Goal: Information Seeking & Learning: Learn about a topic

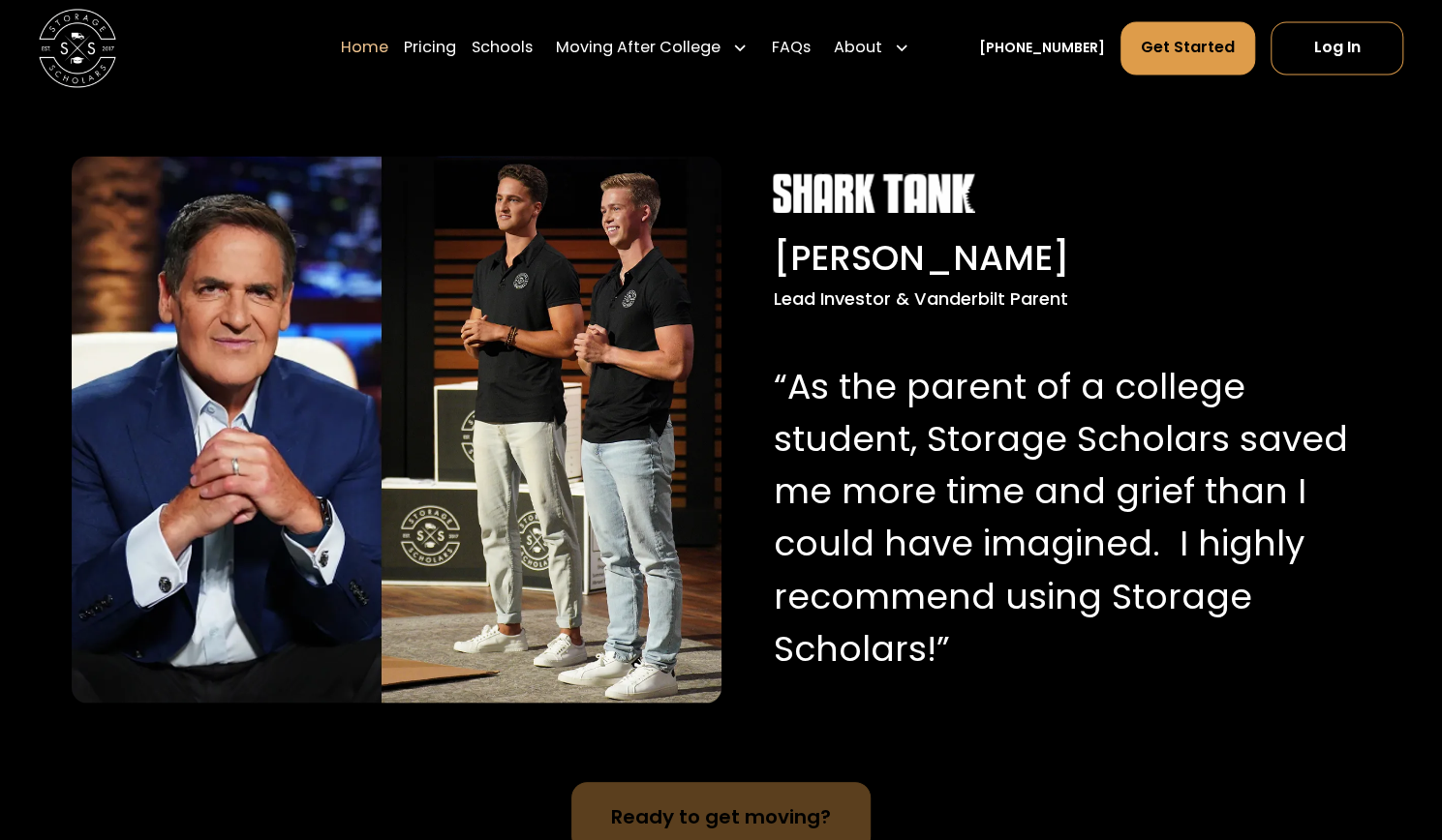
scroll to position [1870, 0]
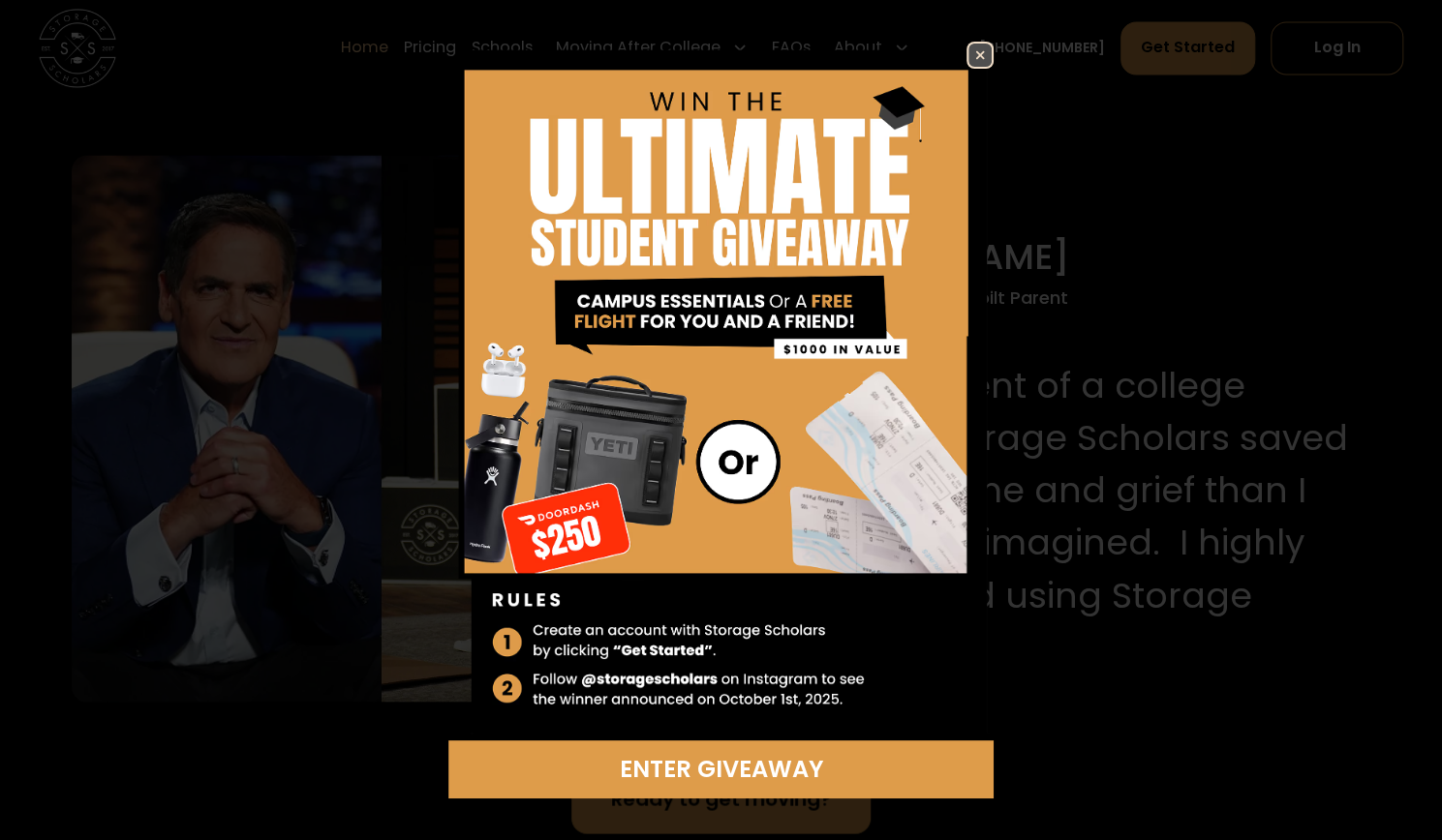
click at [969, 61] on img at bounding box center [980, 55] width 23 height 23
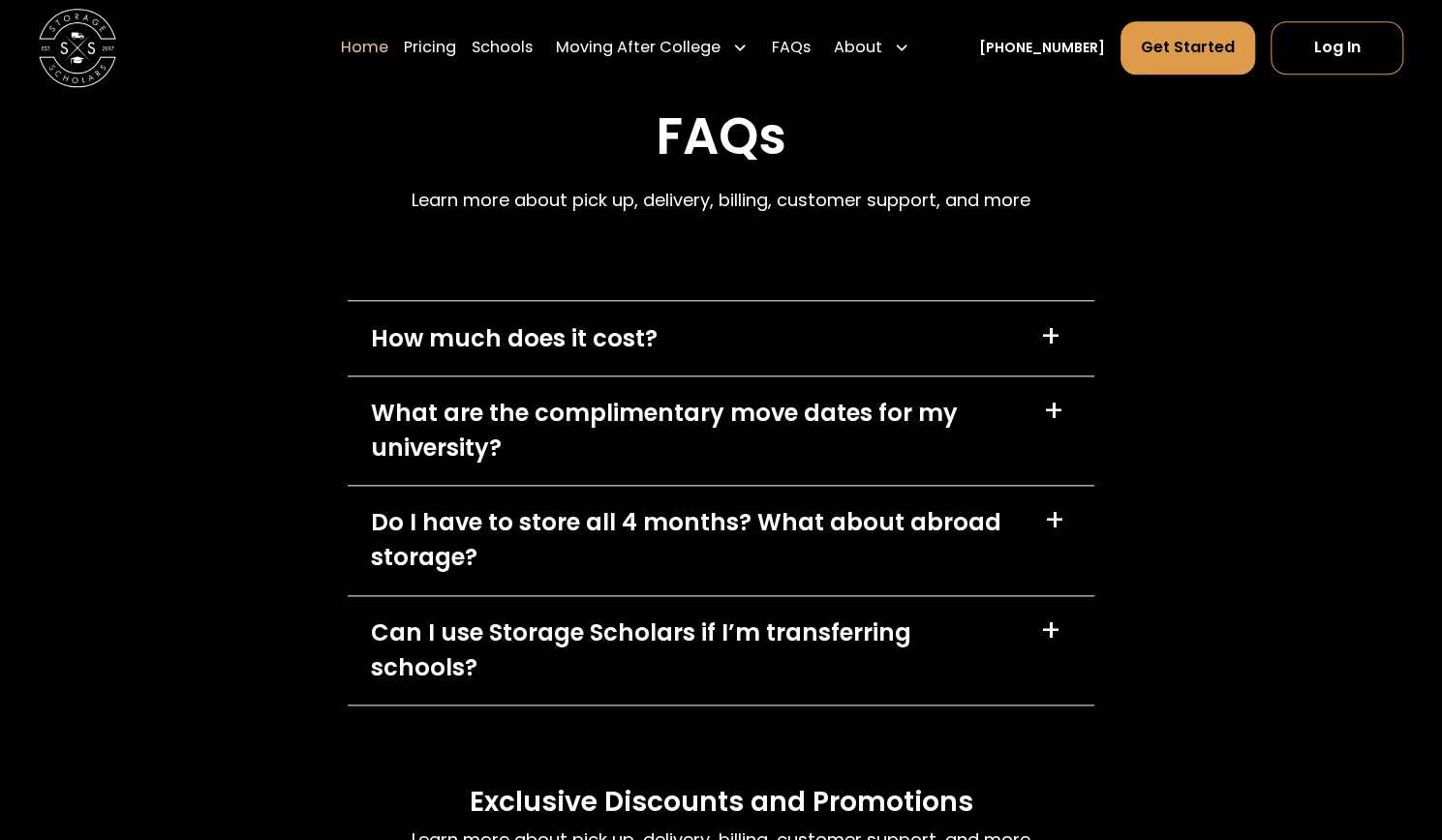
scroll to position [5409, 0]
click at [643, 338] on div "How much does it cost?" at bounding box center [514, 337] width 286 height 35
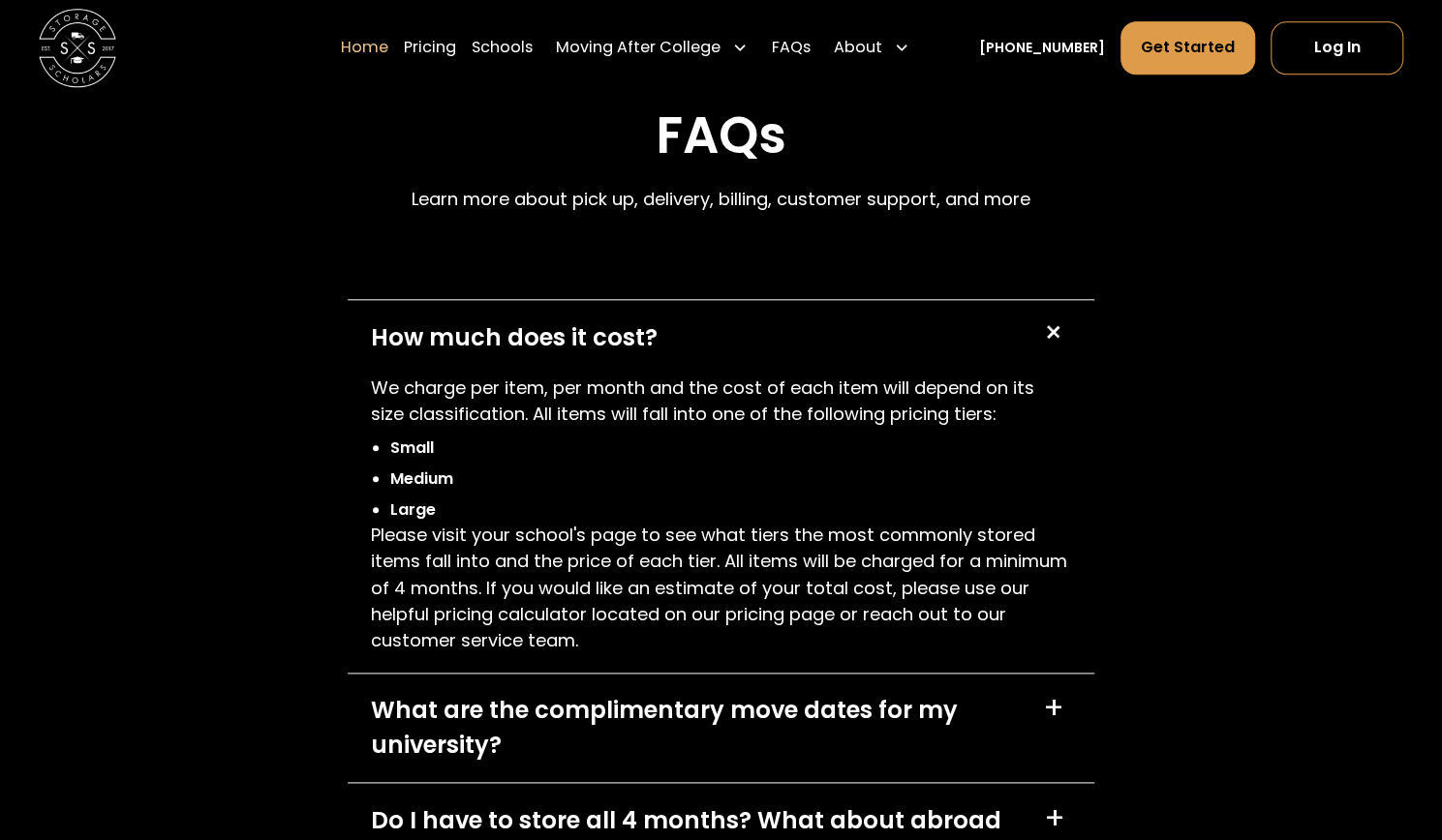
click at [700, 332] on div "How much does it cost? +" at bounding box center [721, 337] width 747 height 74
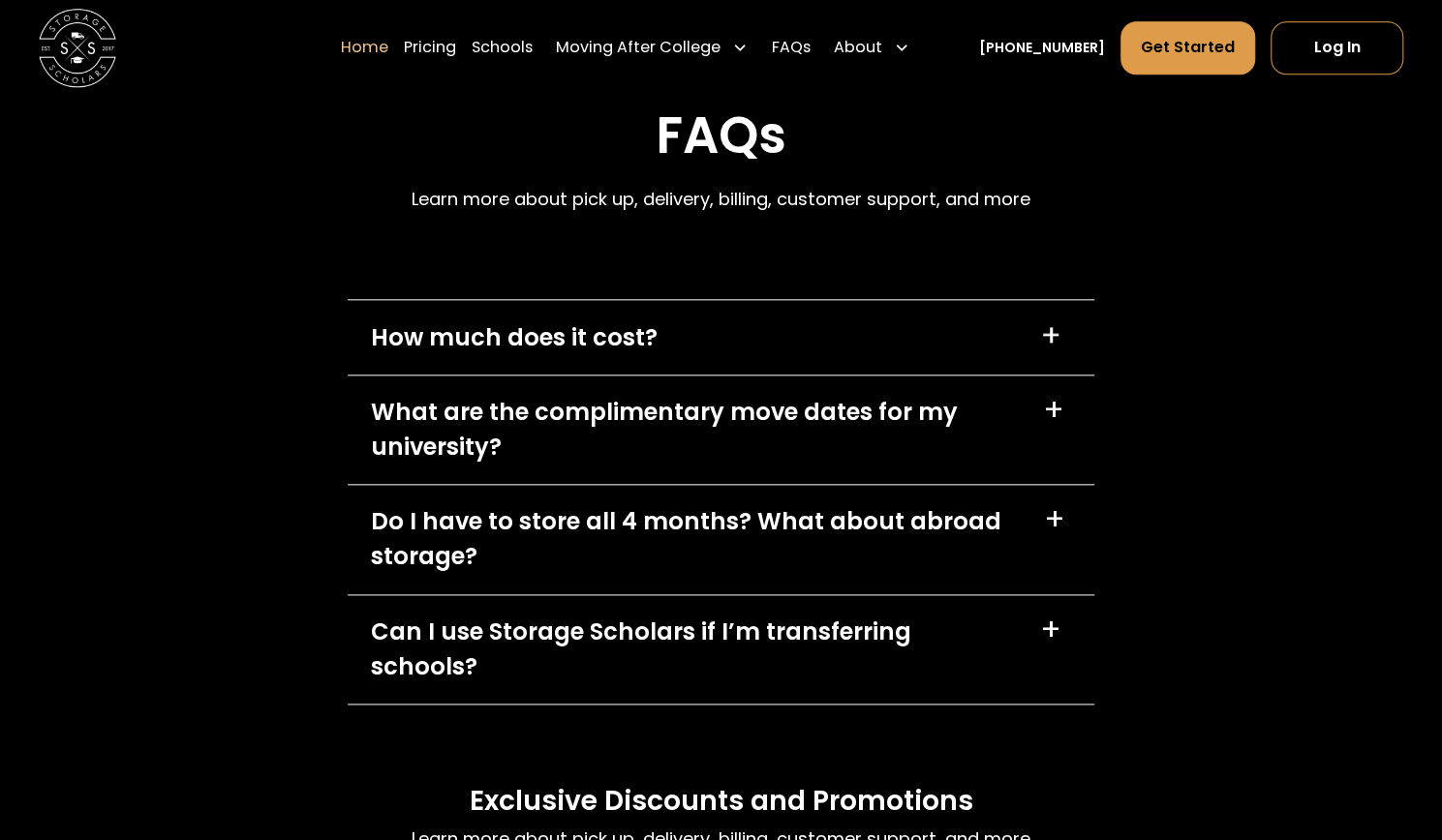
click at [648, 430] on div "What are the complimentary move dates for my university?" at bounding box center [695, 429] width 648 height 70
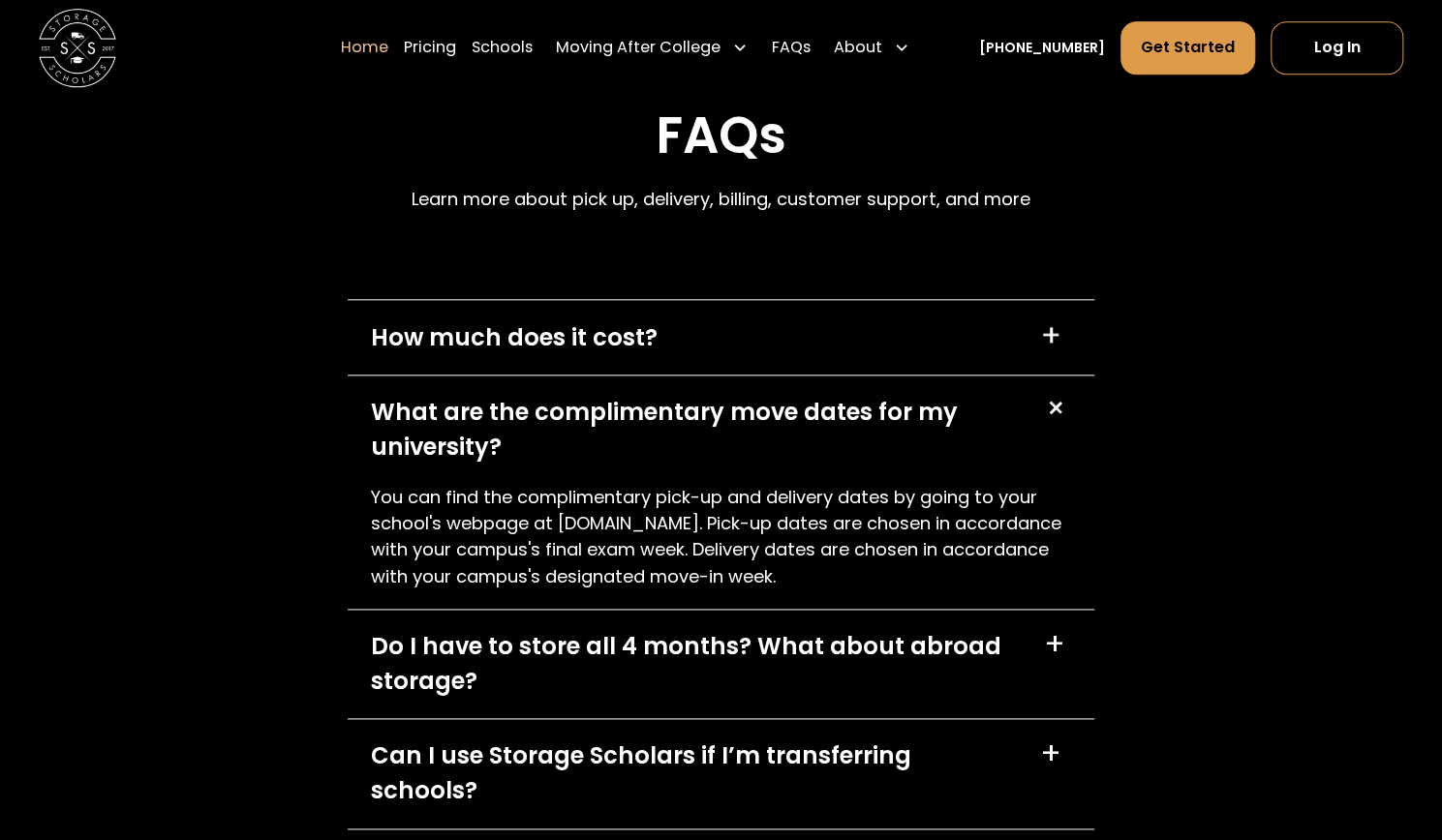
click at [648, 430] on div "What are the complimentary move dates for my university?" at bounding box center [695, 429] width 648 height 70
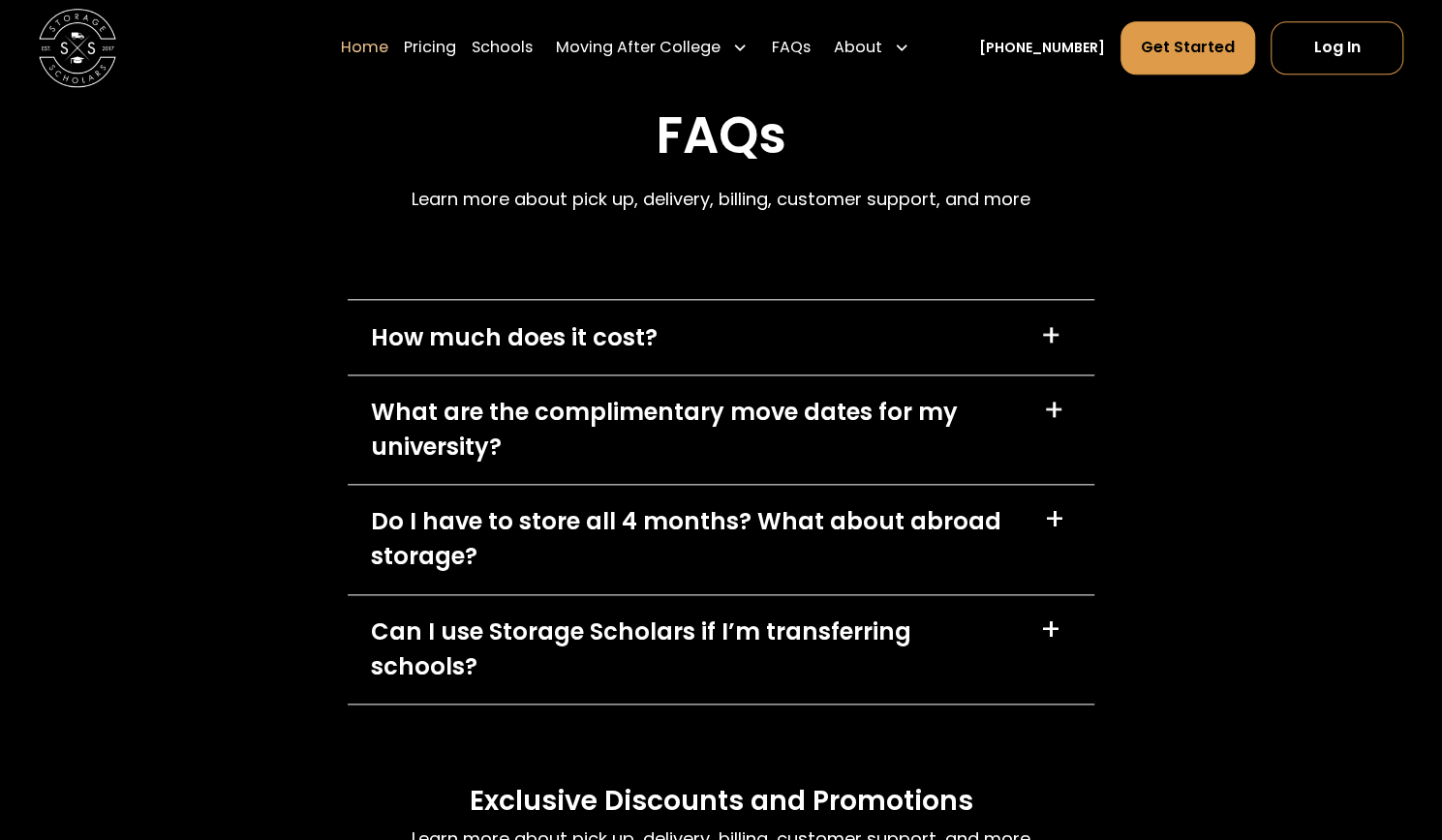
click at [601, 539] on div "Do I have to store all 4 months? What about abroad storage?" at bounding box center [695, 539] width 649 height 70
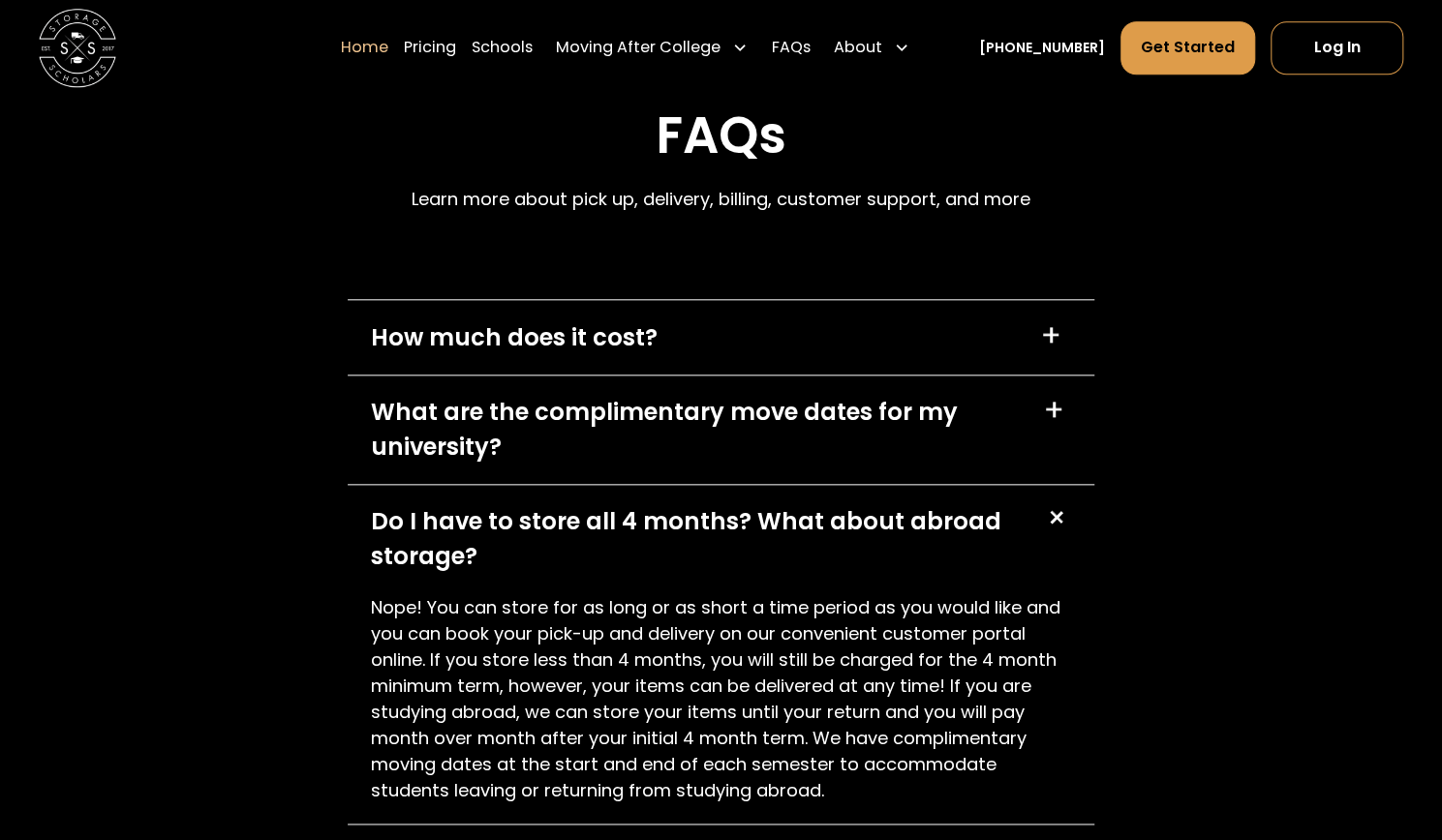
click at [601, 539] on div "Do I have to store all 4 months? What about abroad storage?" at bounding box center [695, 539] width 649 height 70
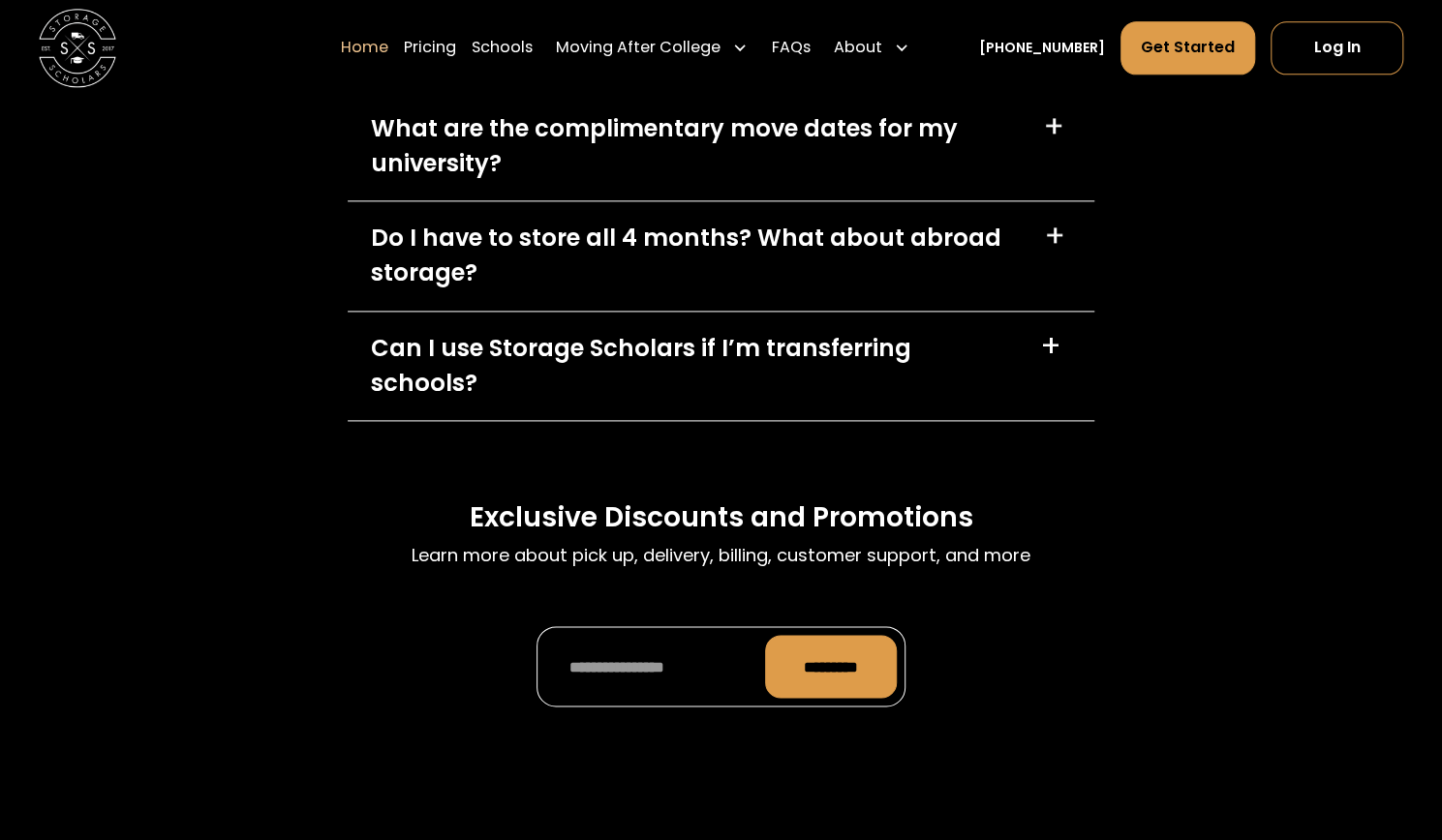
scroll to position [5707, 0]
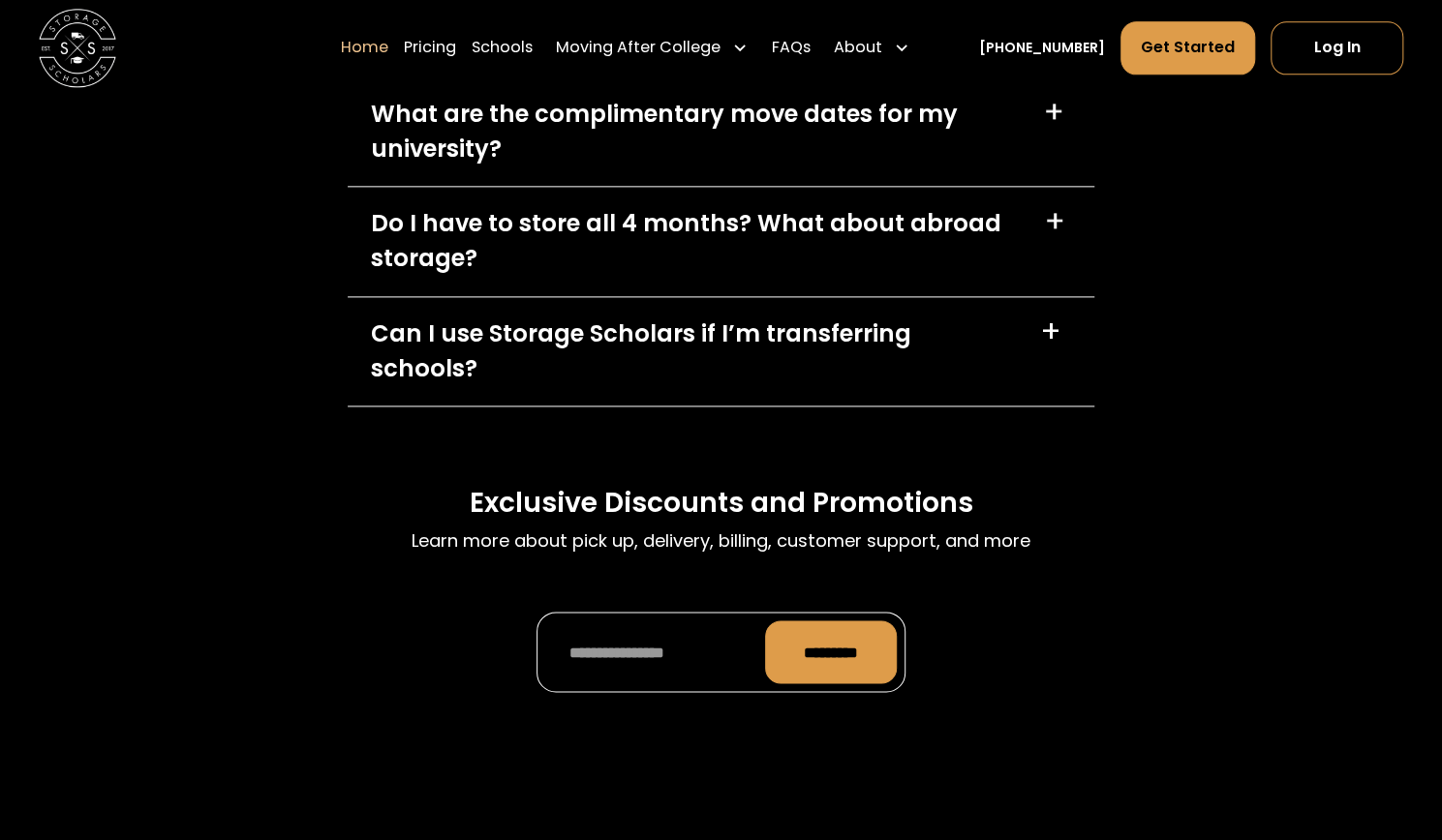
click at [631, 363] on div "Can I use Storage Scholars if I’m transferring schools? +" at bounding box center [721, 351] width 747 height 108
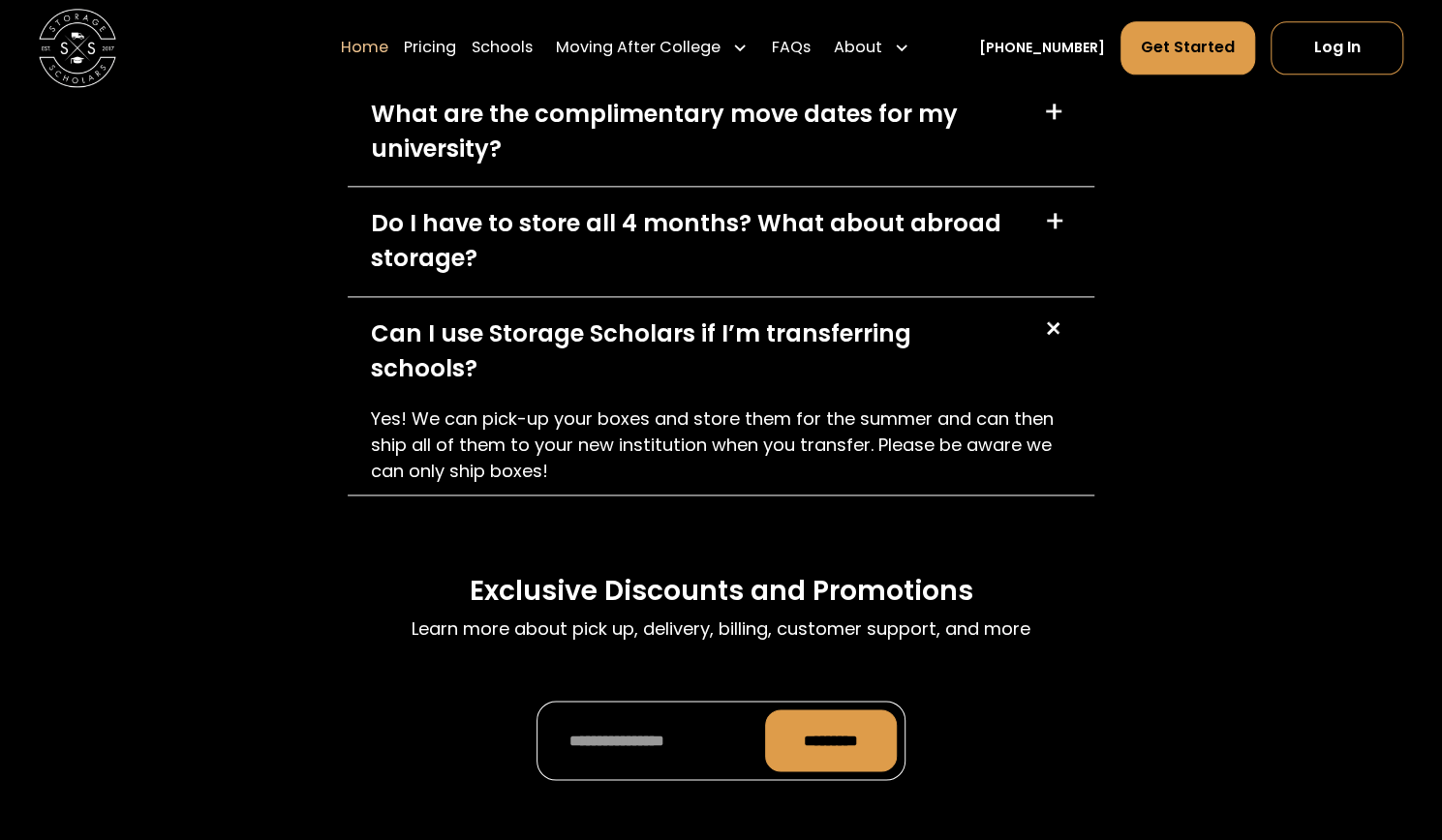
click at [616, 341] on div "Can I use Storage Scholars if I’m transferring schools?" at bounding box center [693, 351] width 645 height 70
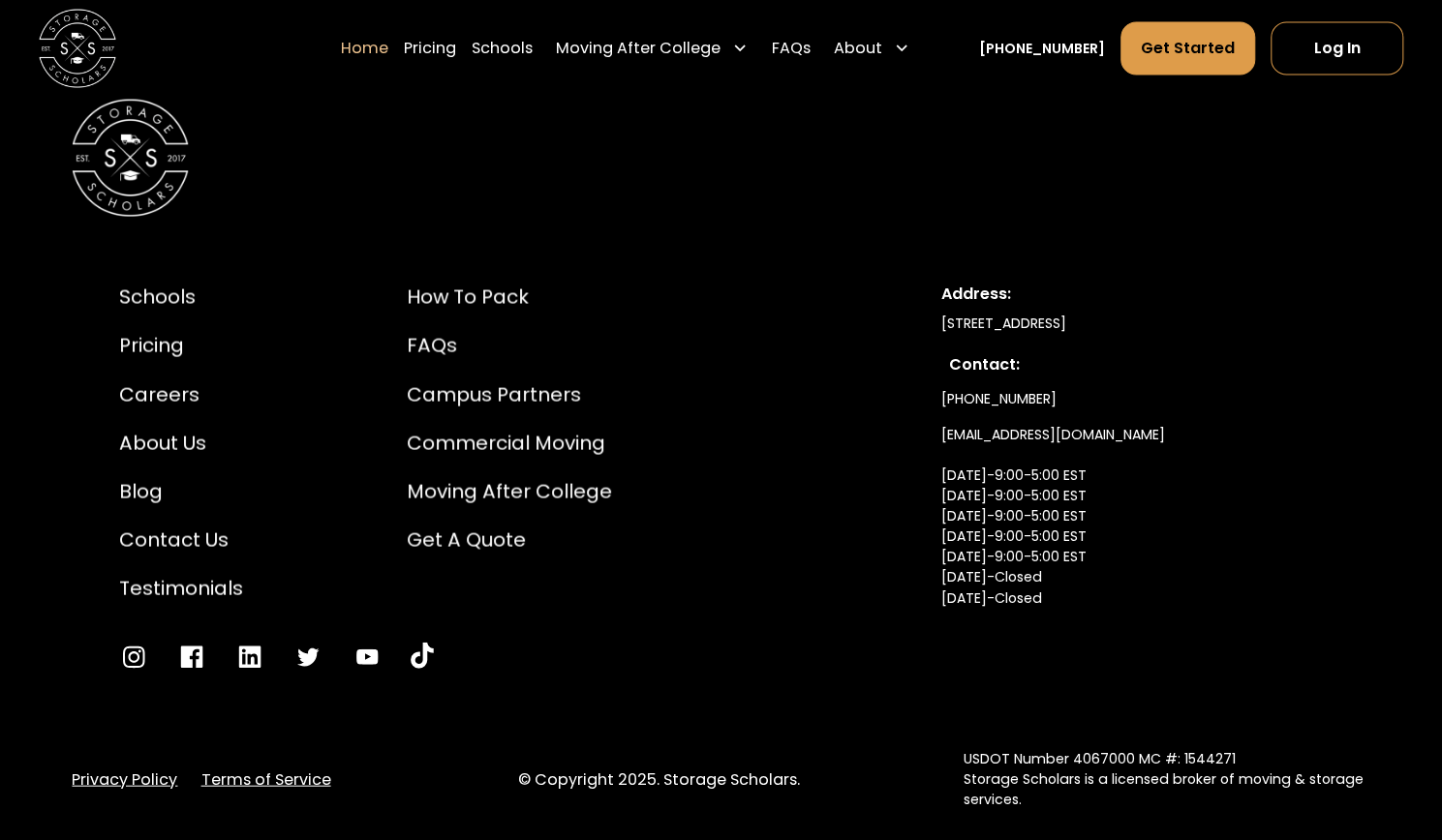
scroll to position [6493, 0]
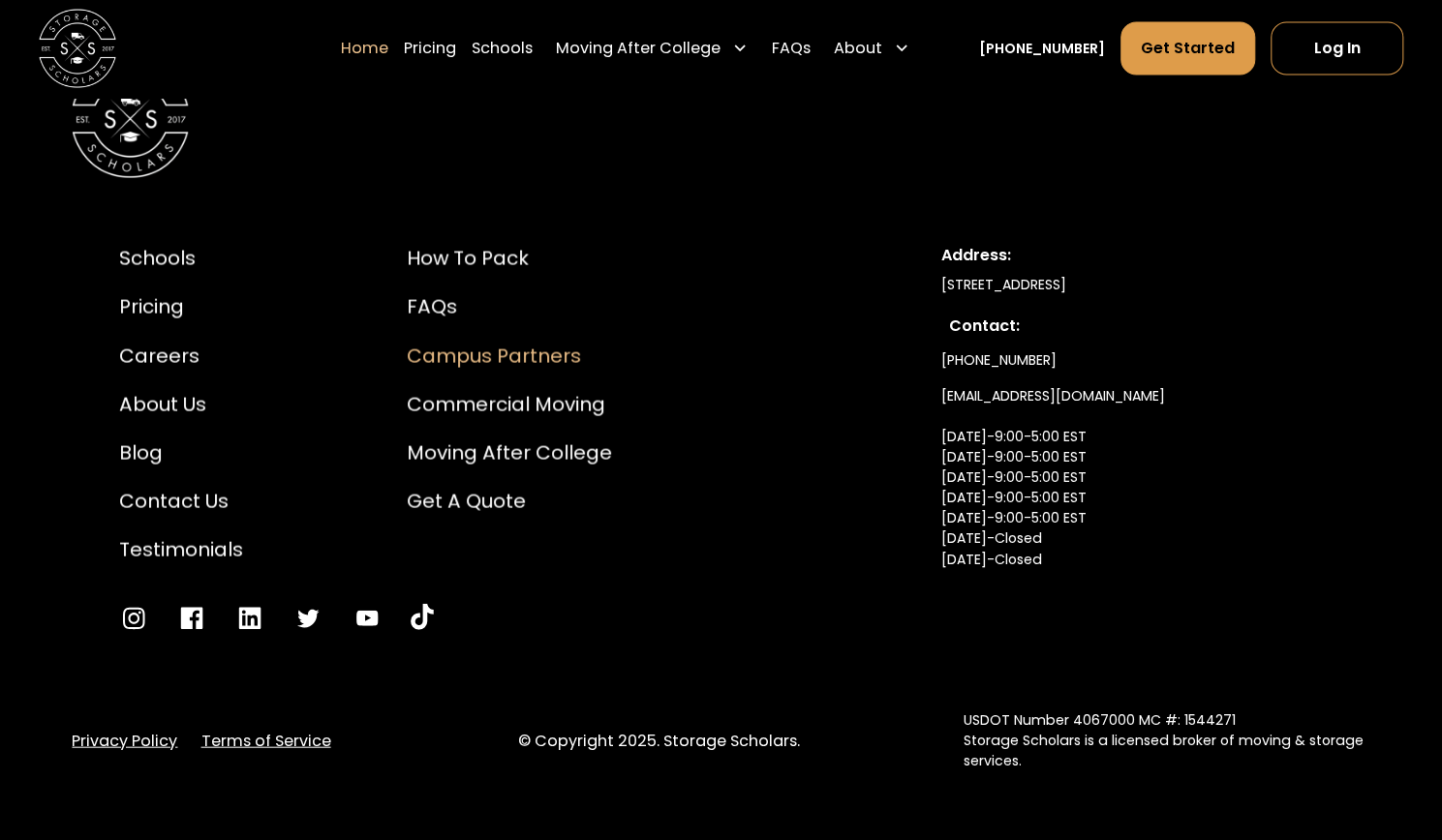
click at [474, 342] on div "Campus Partners" at bounding box center [509, 356] width 205 height 29
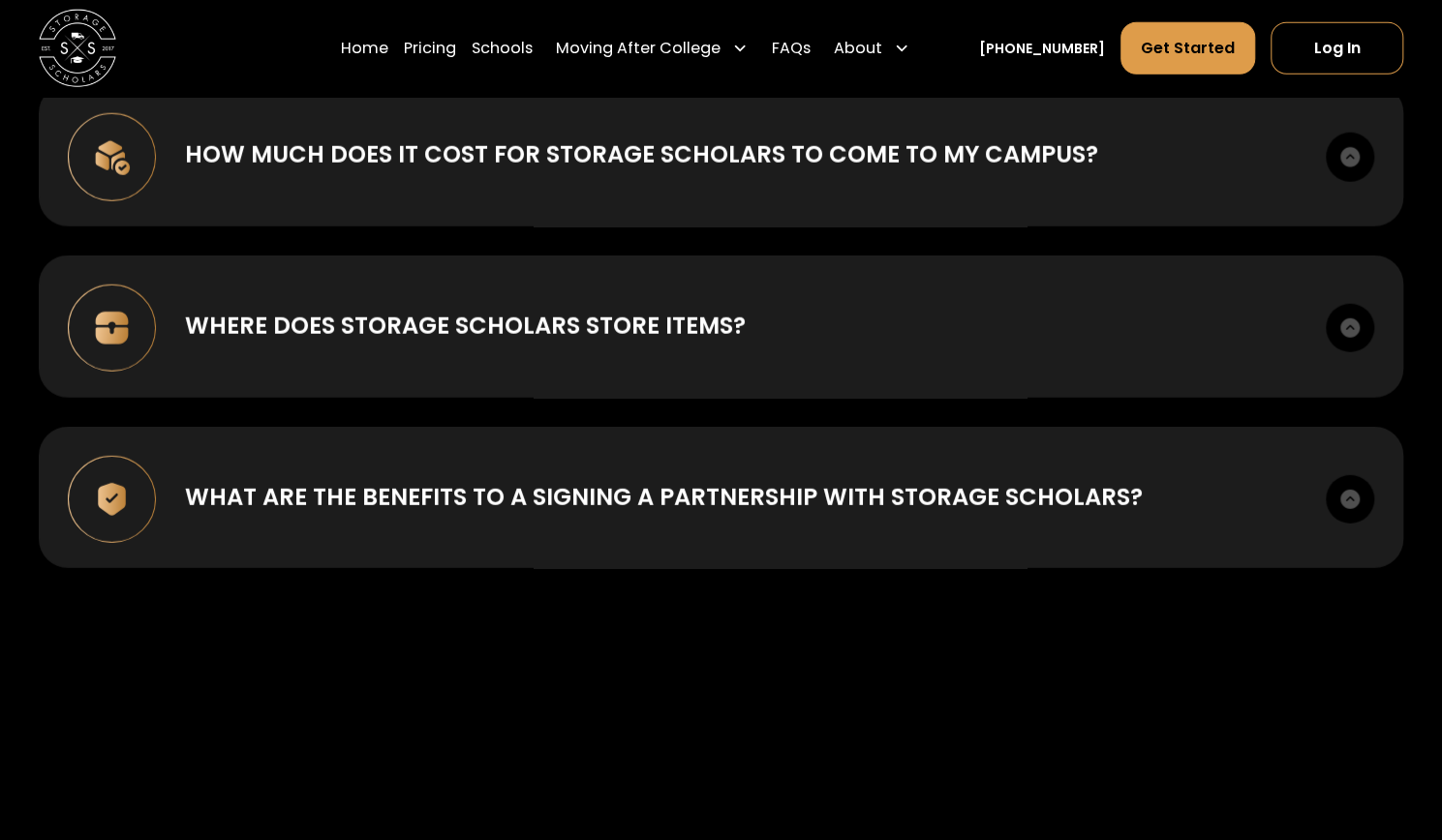
scroll to position [7304, 0]
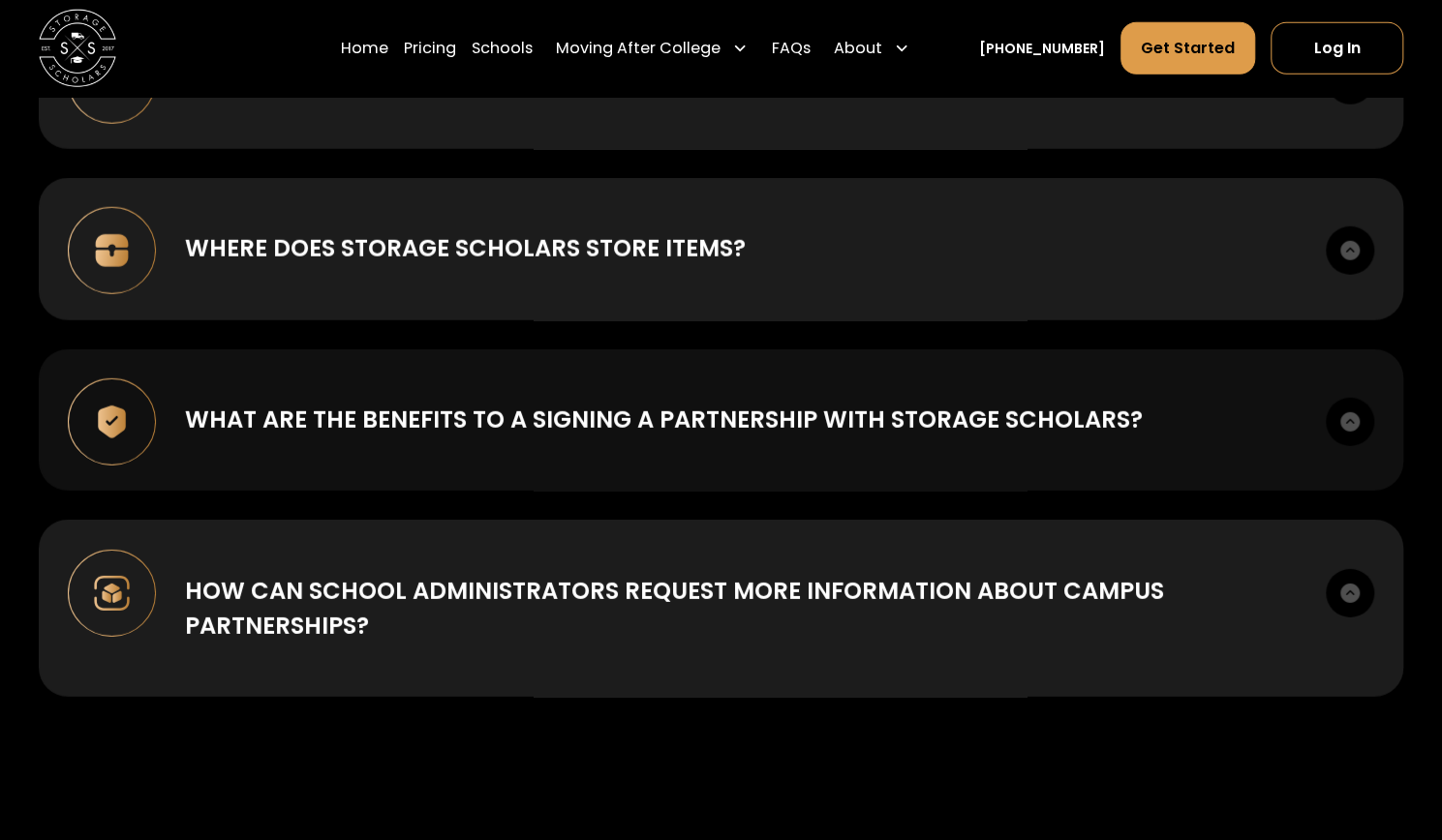
click at [517, 394] on div "What are the benefits to a signing a partnership with Storage Scholars? First i…" at bounding box center [721, 420] width 1364 height 142
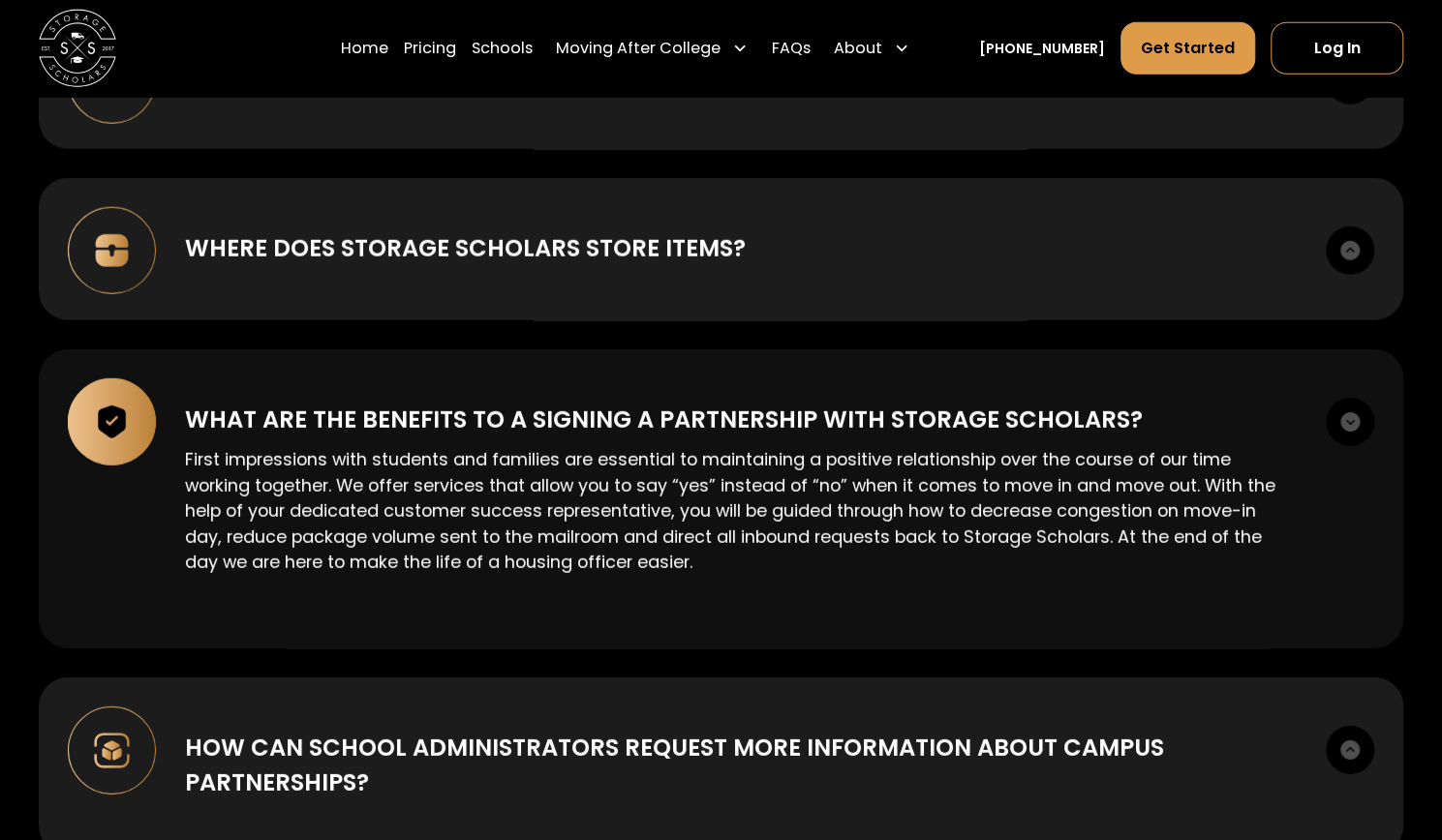
scroll to position [7295, 0]
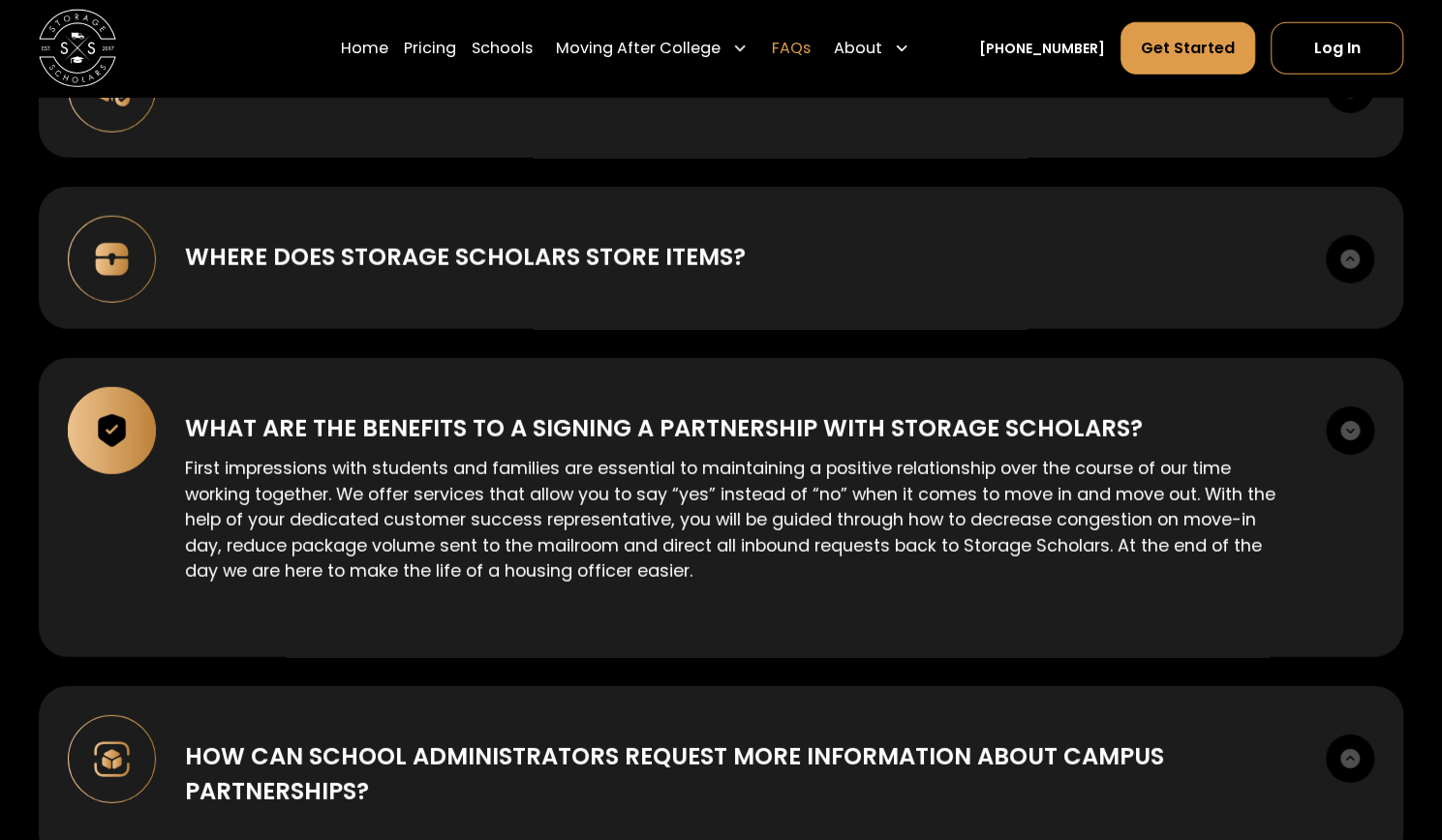
click at [805, 39] on link "FAQs" at bounding box center [790, 48] width 39 height 55
